Goal: Find specific page/section: Find specific page/section

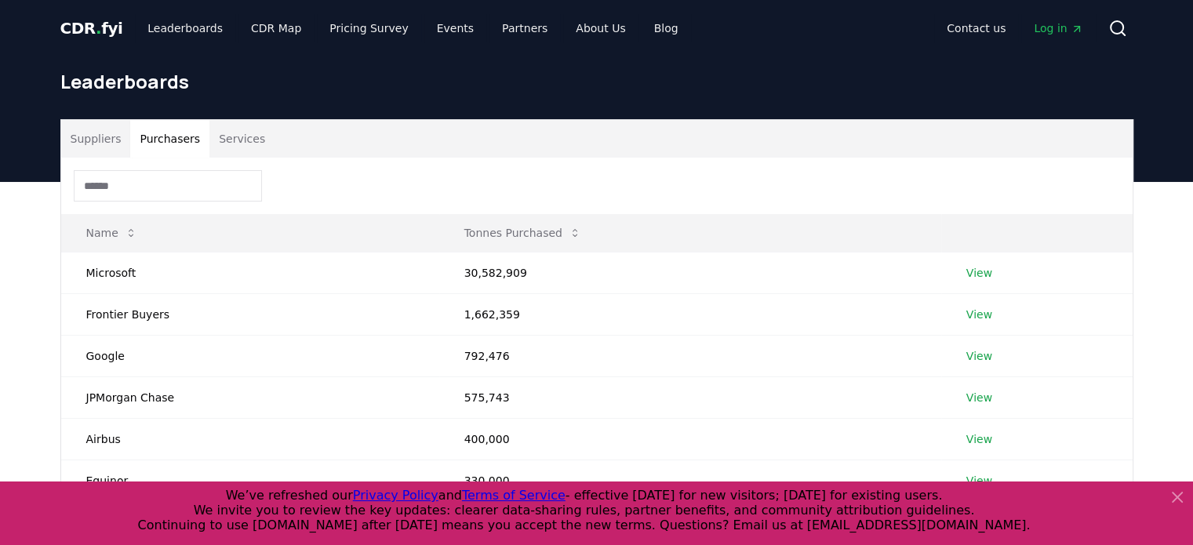
click at [185, 144] on button "Purchasers" at bounding box center [169, 139] width 79 height 38
click at [842, 155] on div "Suppliers Purchasers Services" at bounding box center [597, 139] width 1072 height 38
click at [802, 168] on div at bounding box center [597, 186] width 1072 height 56
